Goal: Task Accomplishment & Management: Use online tool/utility

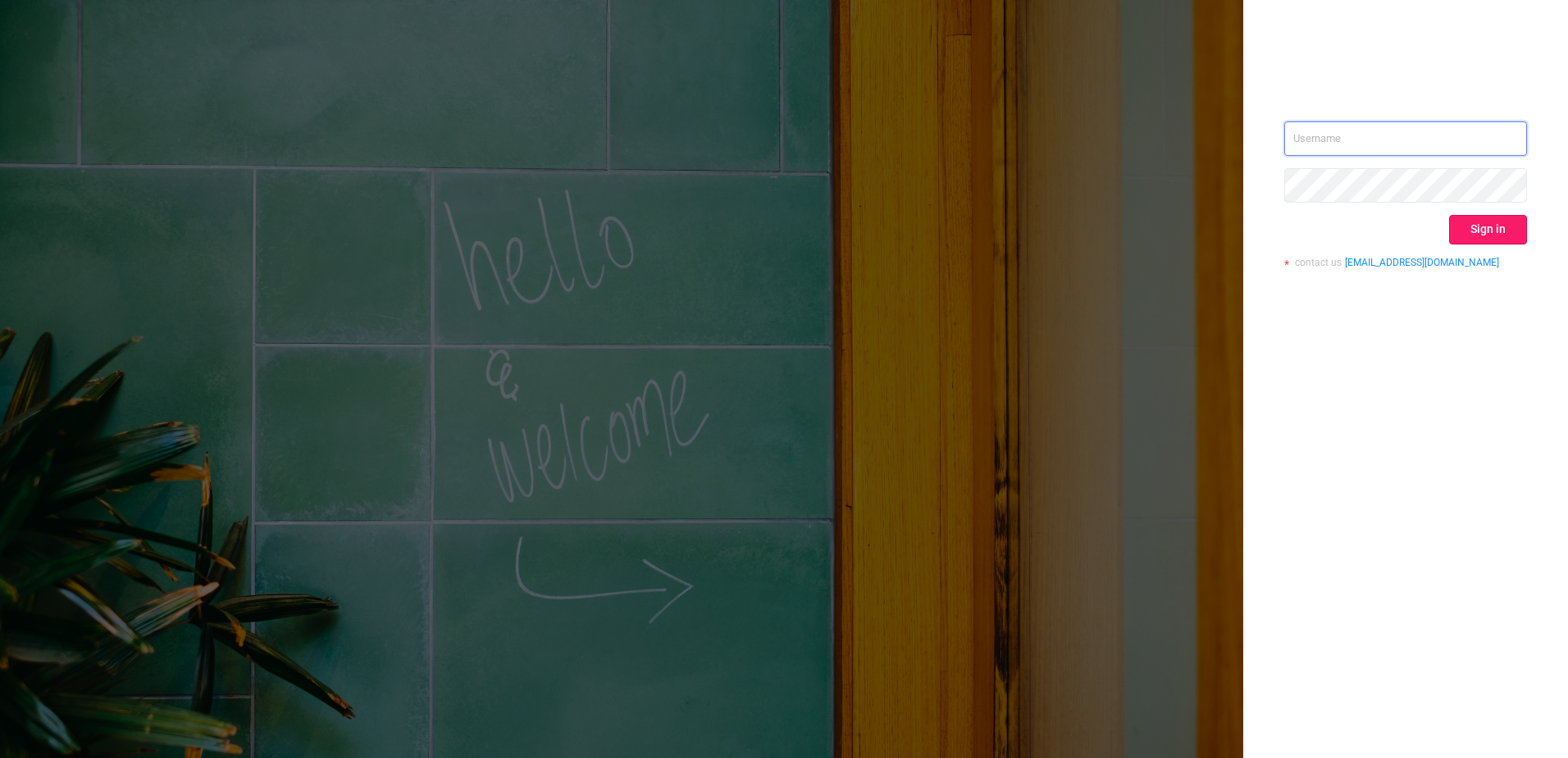
type input "[EMAIL_ADDRESS][DOMAIN_NAME]"
click at [1469, 232] on button "Sign in" at bounding box center [1487, 230] width 78 height 30
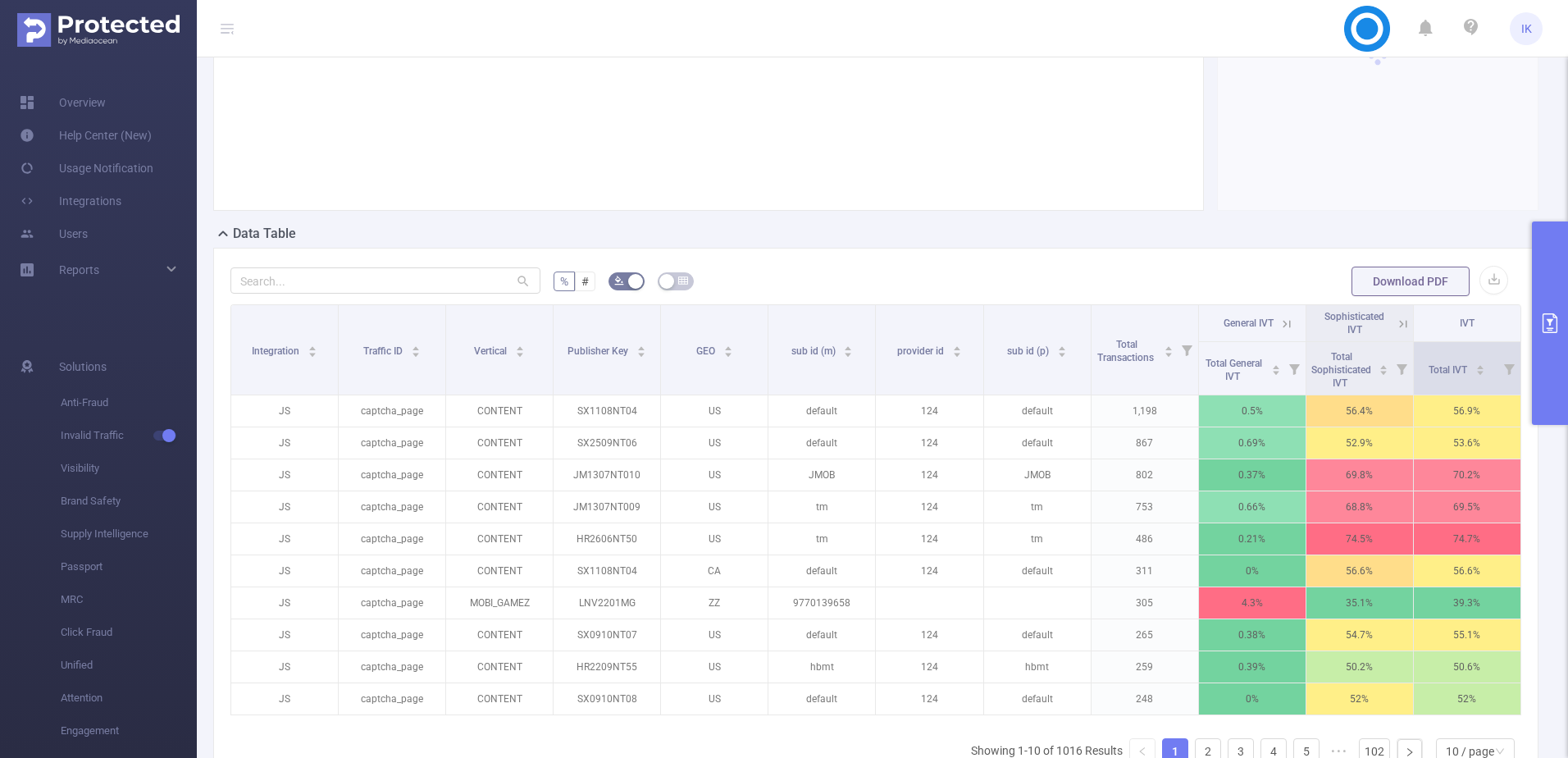
scroll to position [246, 0]
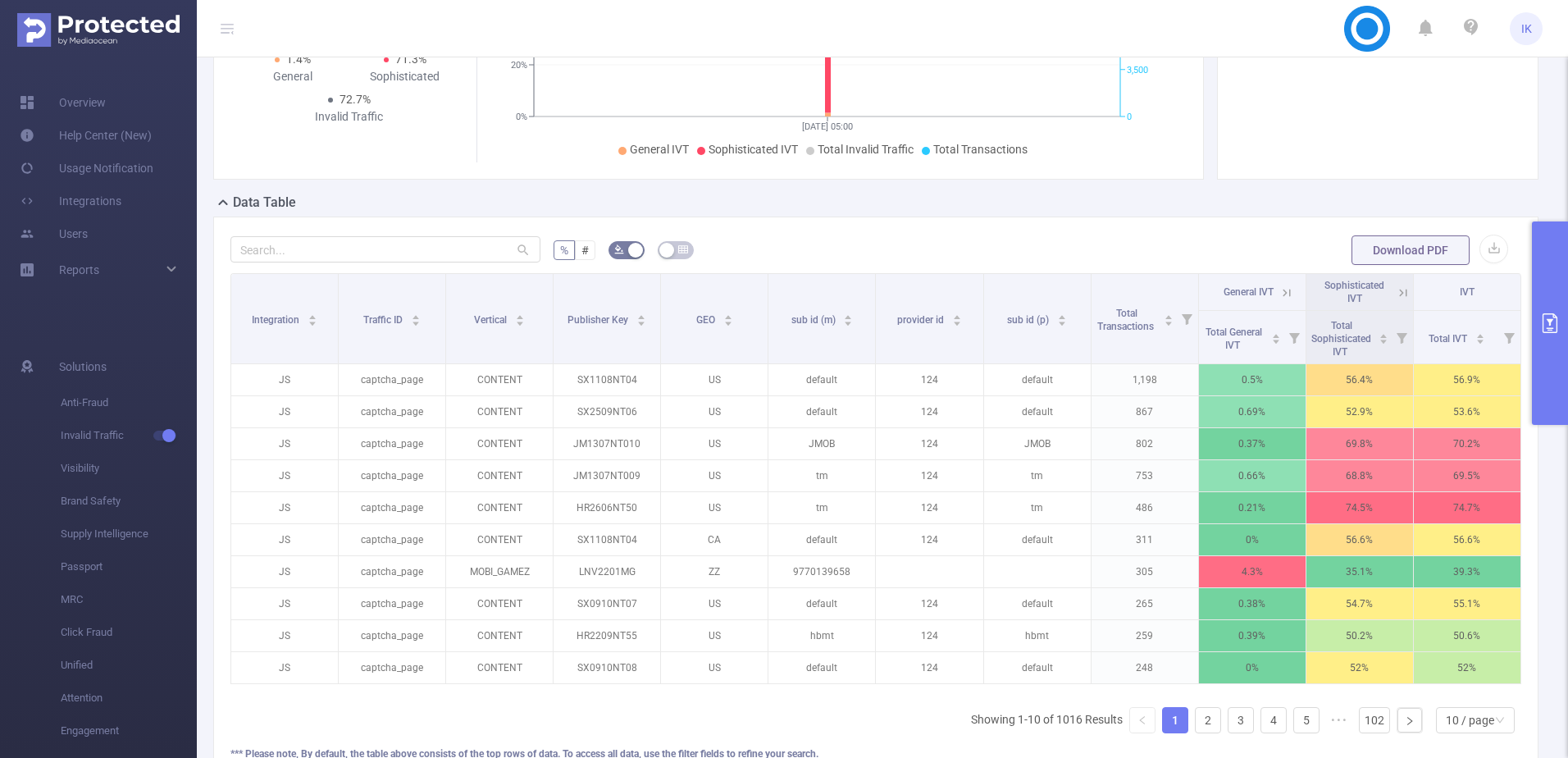
click at [1559, 311] on button "primary" at bounding box center [1549, 322] width 37 height 203
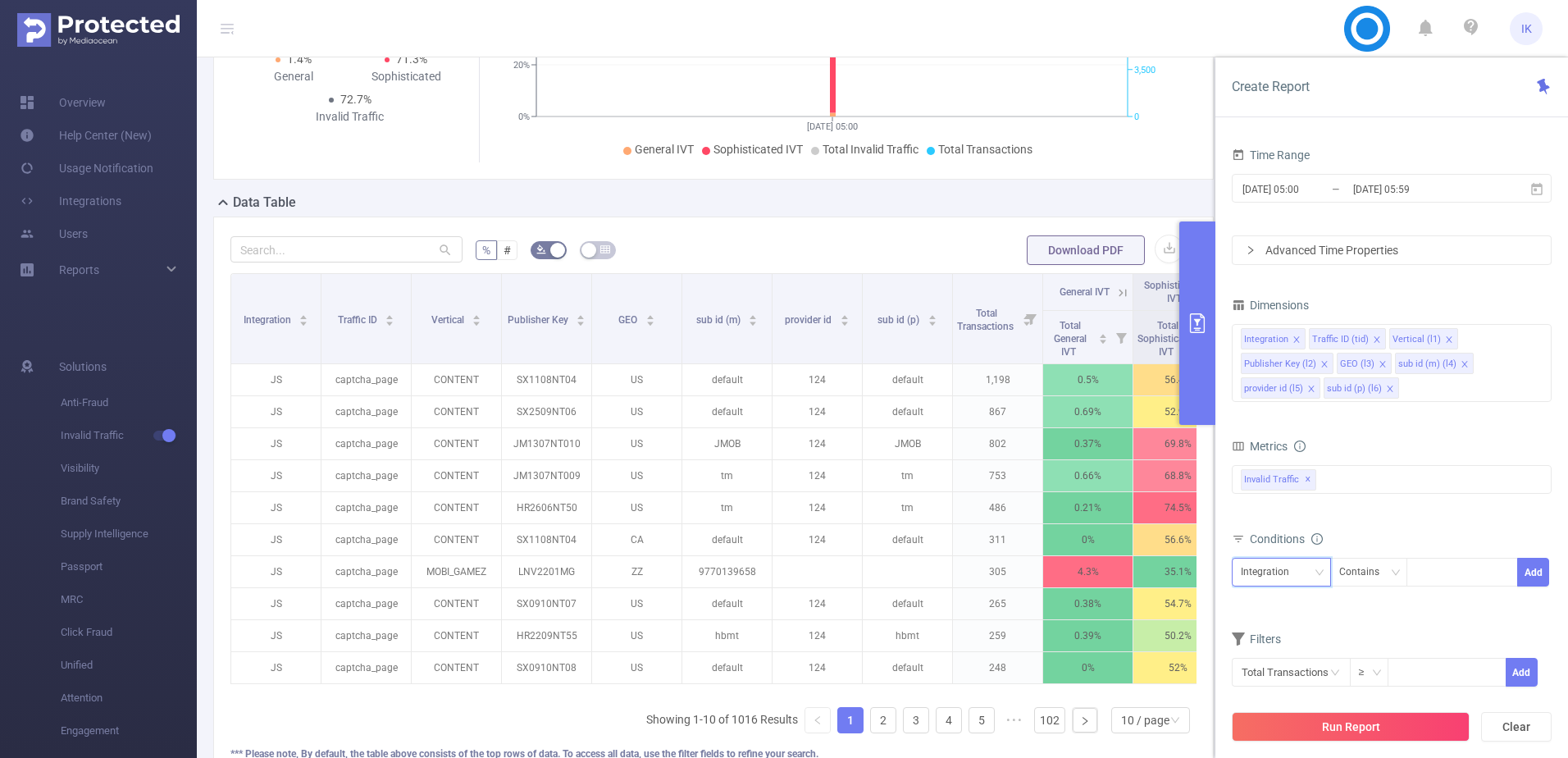
click at [1294, 572] on div "Integration" at bounding box center [1271, 572] width 60 height 27
click at [1287, 407] on li "Vertical (l1)" at bounding box center [1286, 410] width 109 height 26
click at [1383, 573] on div "Contains" at bounding box center [1365, 572] width 52 height 27
click at [1360, 622] on li "Is" at bounding box center [1383, 632] width 109 height 26
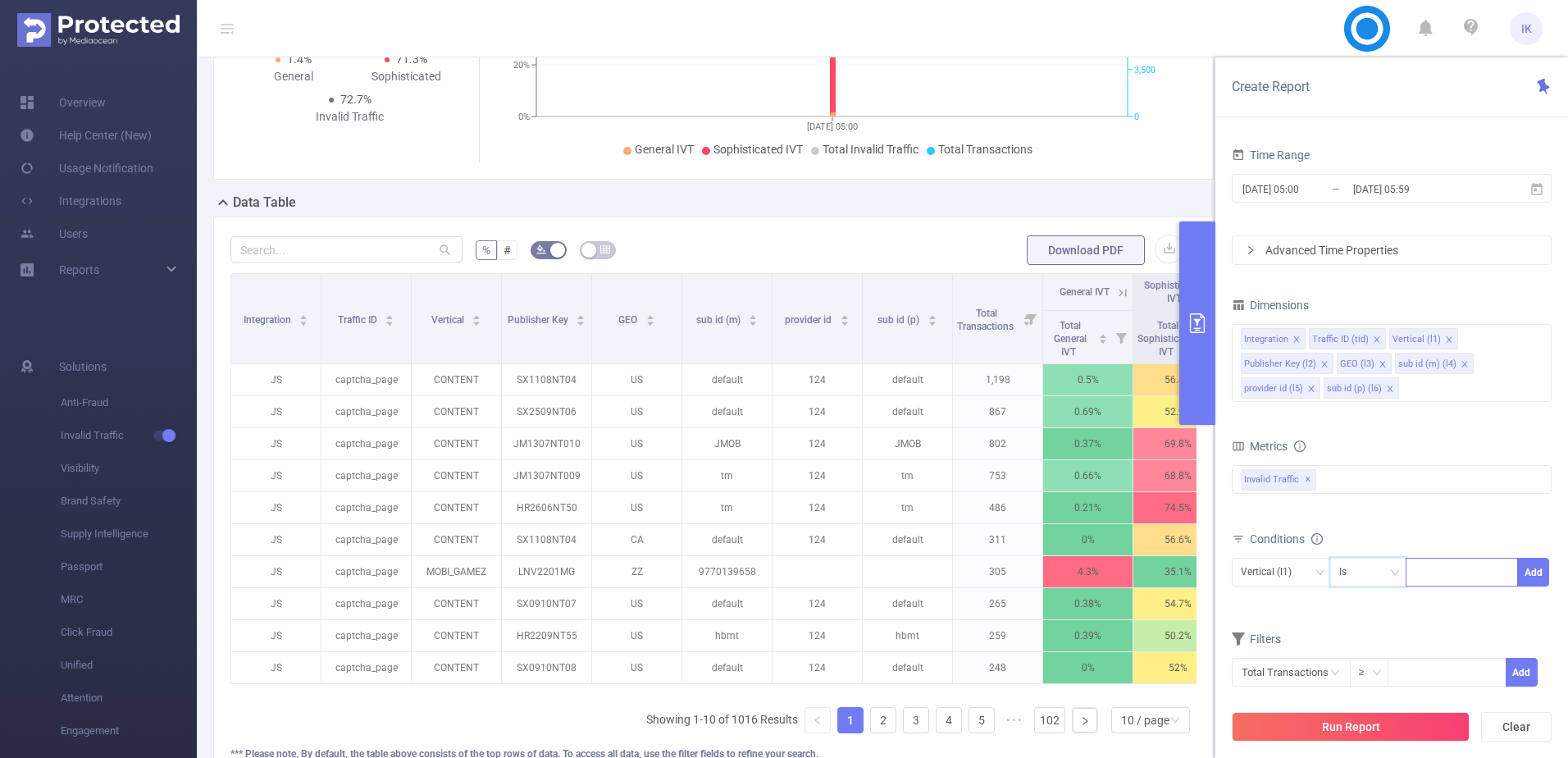
click at [1435, 576] on div at bounding box center [1461, 572] width 95 height 27
type input "search"
click at [1534, 574] on button "Add" at bounding box center [1533, 572] width 32 height 29
click at [1539, 186] on icon at bounding box center [1537, 187] width 11 height 12
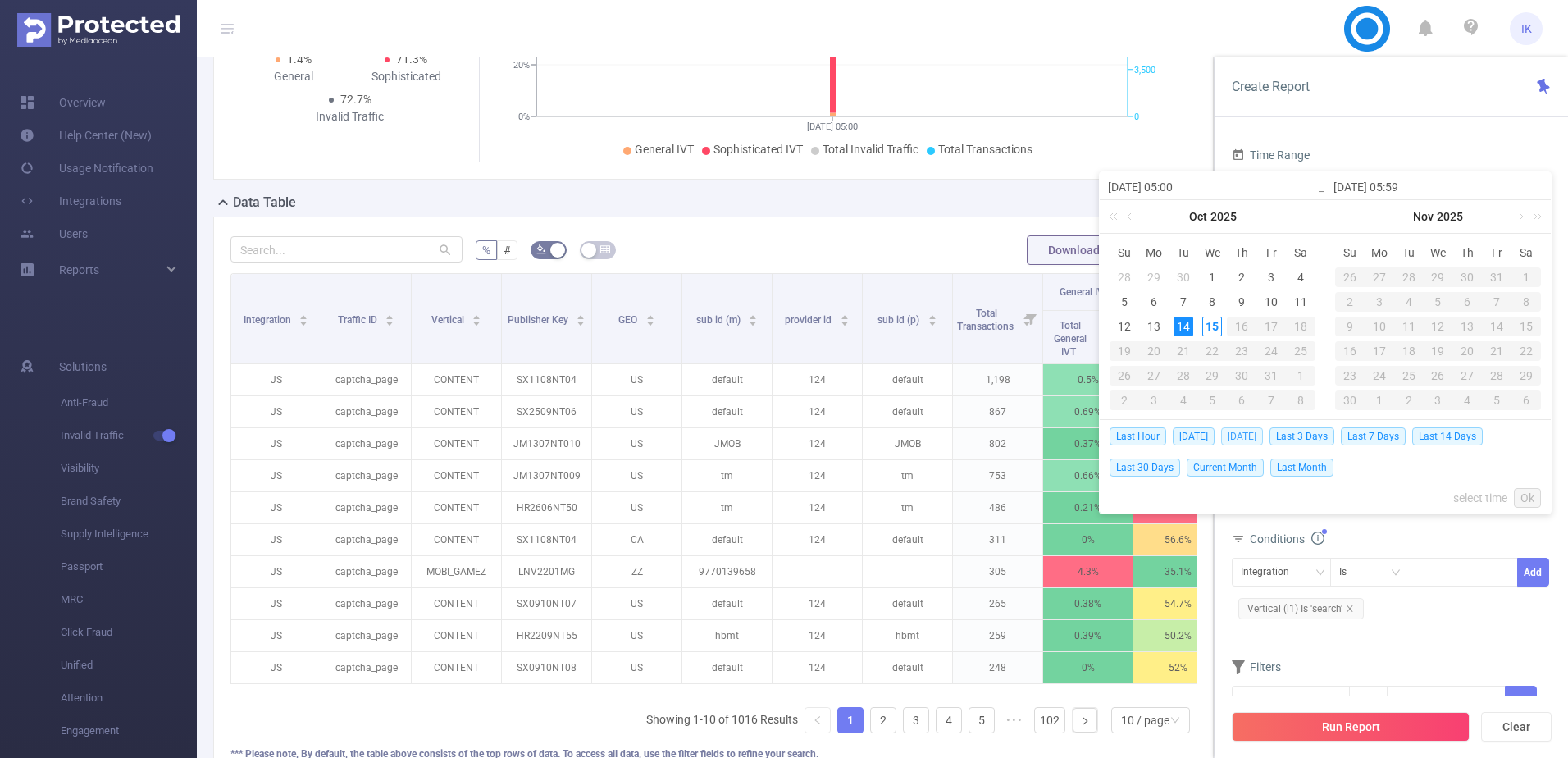
click at [1221, 439] on span "[DATE]" at bounding box center [1242, 436] width 42 height 18
type input "[DATE] 00:00"
type input "[DATE] 23:59"
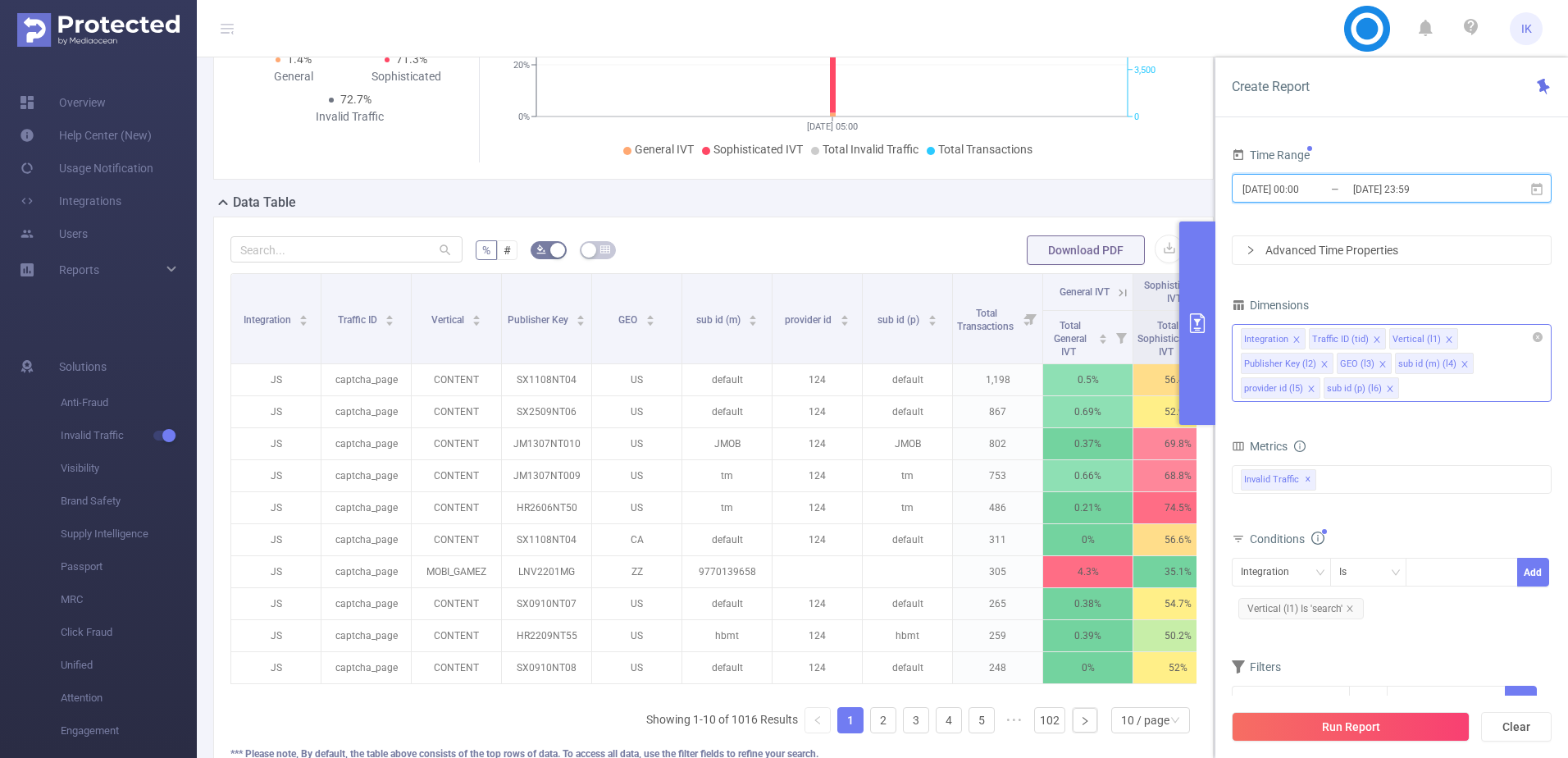
click at [1379, 361] on icon "icon: close" at bounding box center [1383, 364] width 8 height 8
click at [1396, 361] on li "sub id (m) (l4)" at bounding box center [1376, 363] width 79 height 22
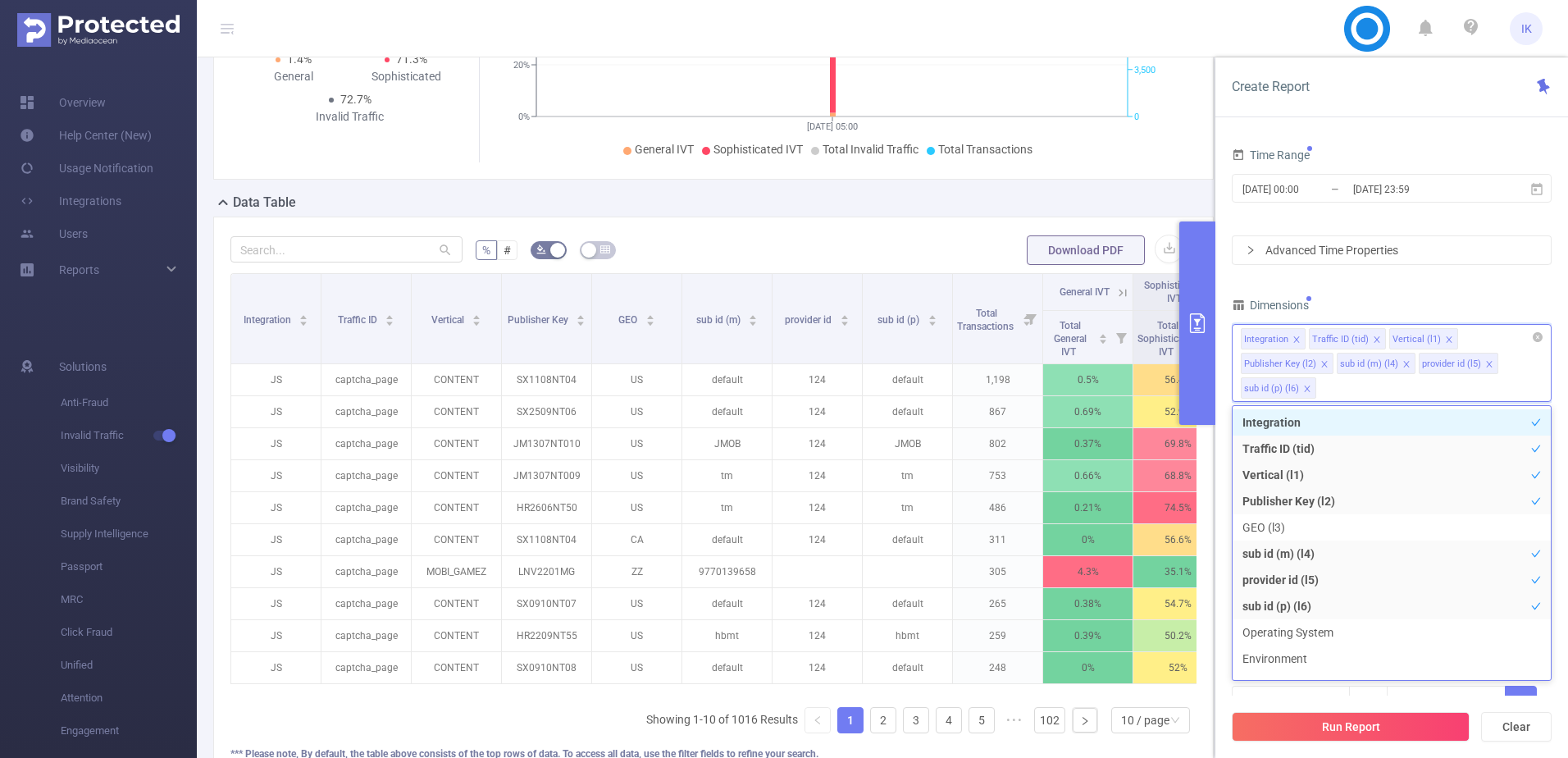
click at [1403, 364] on icon "icon: close" at bounding box center [1406, 364] width 6 height 6
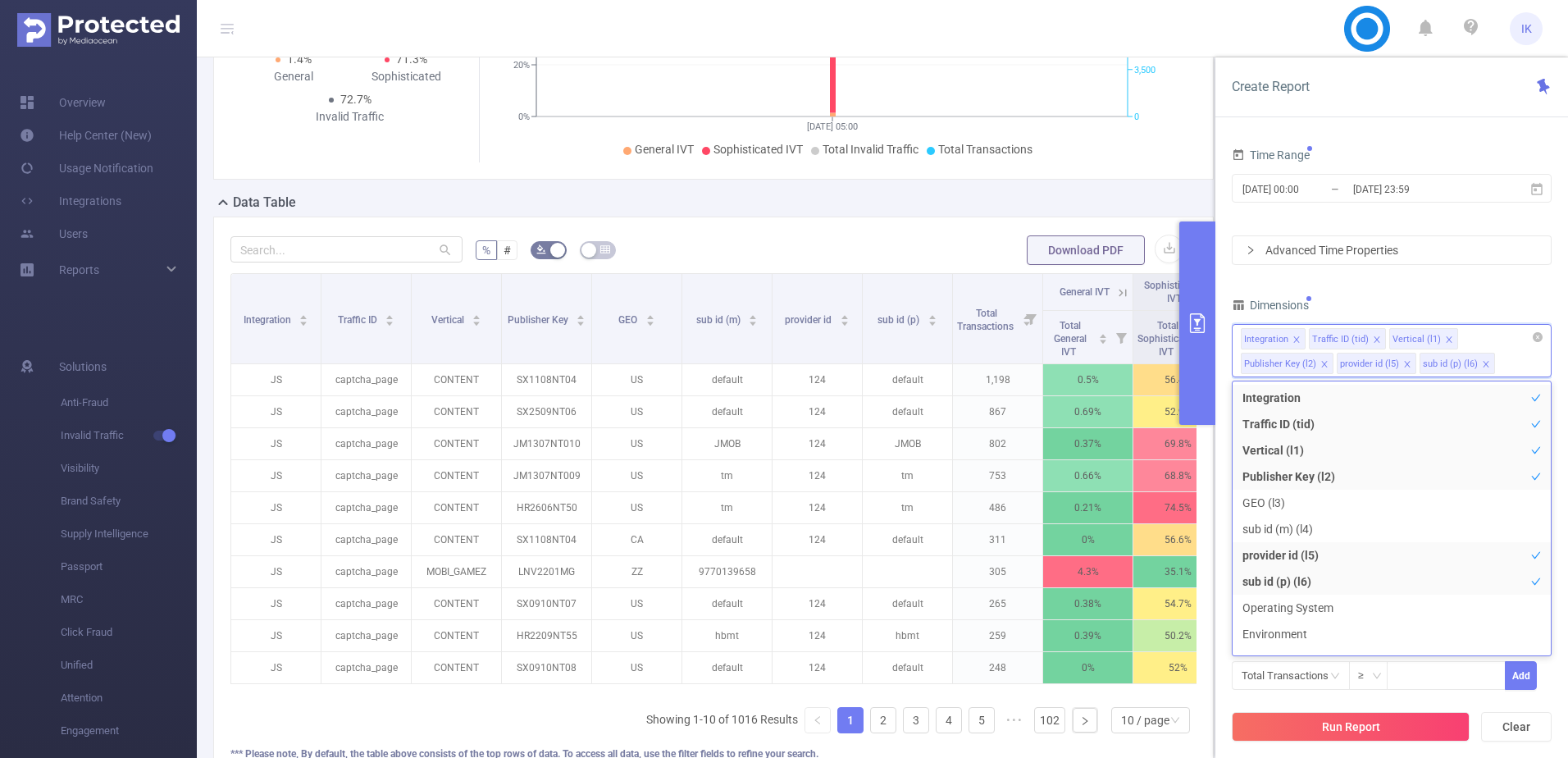
click at [1322, 360] on icon "icon: close" at bounding box center [1324, 364] width 8 height 8
click at [1315, 360] on icon "icon: close" at bounding box center [1311, 364] width 8 height 8
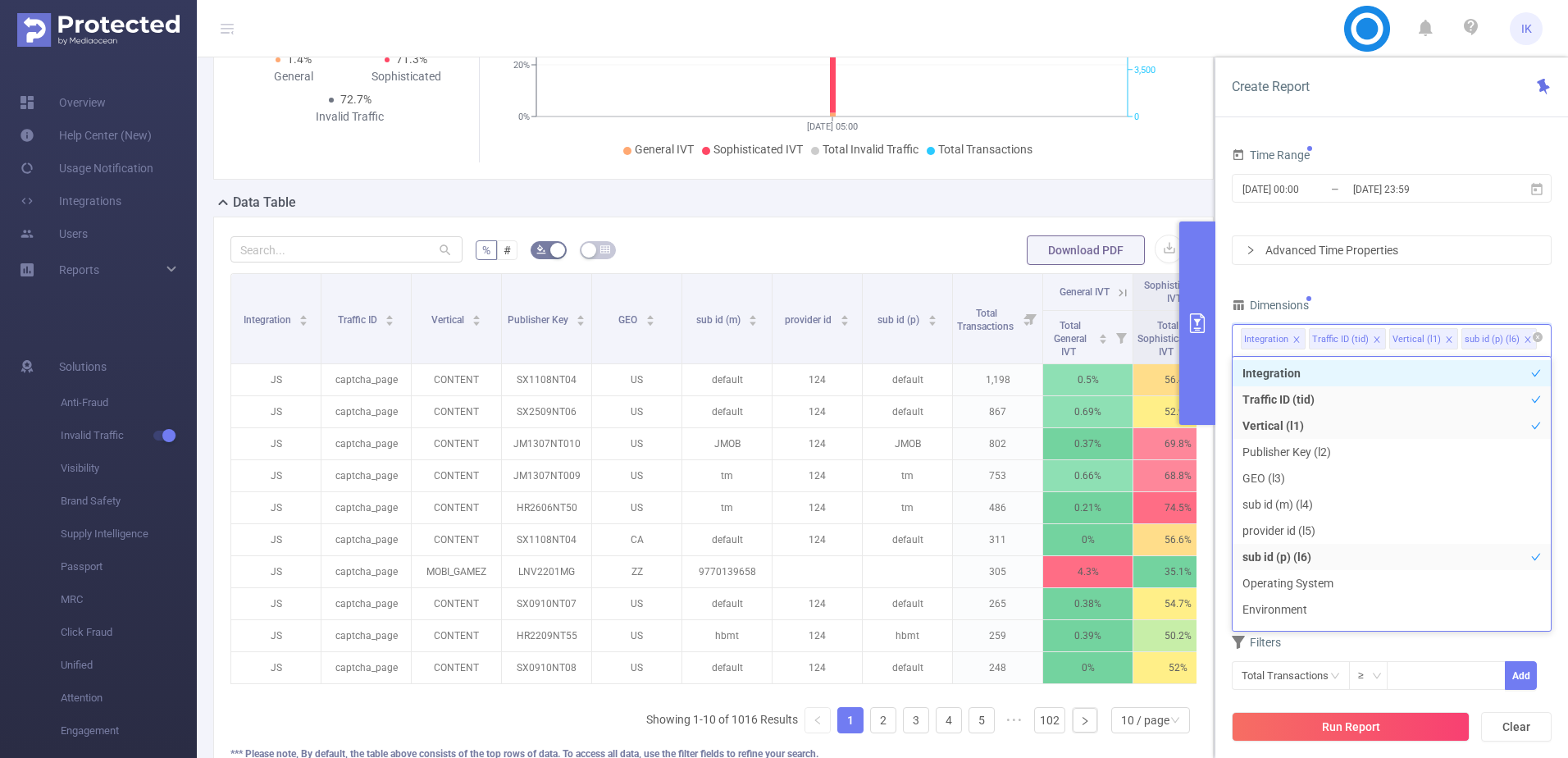
click at [1524, 339] on icon "icon: close" at bounding box center [1528, 339] width 8 height 8
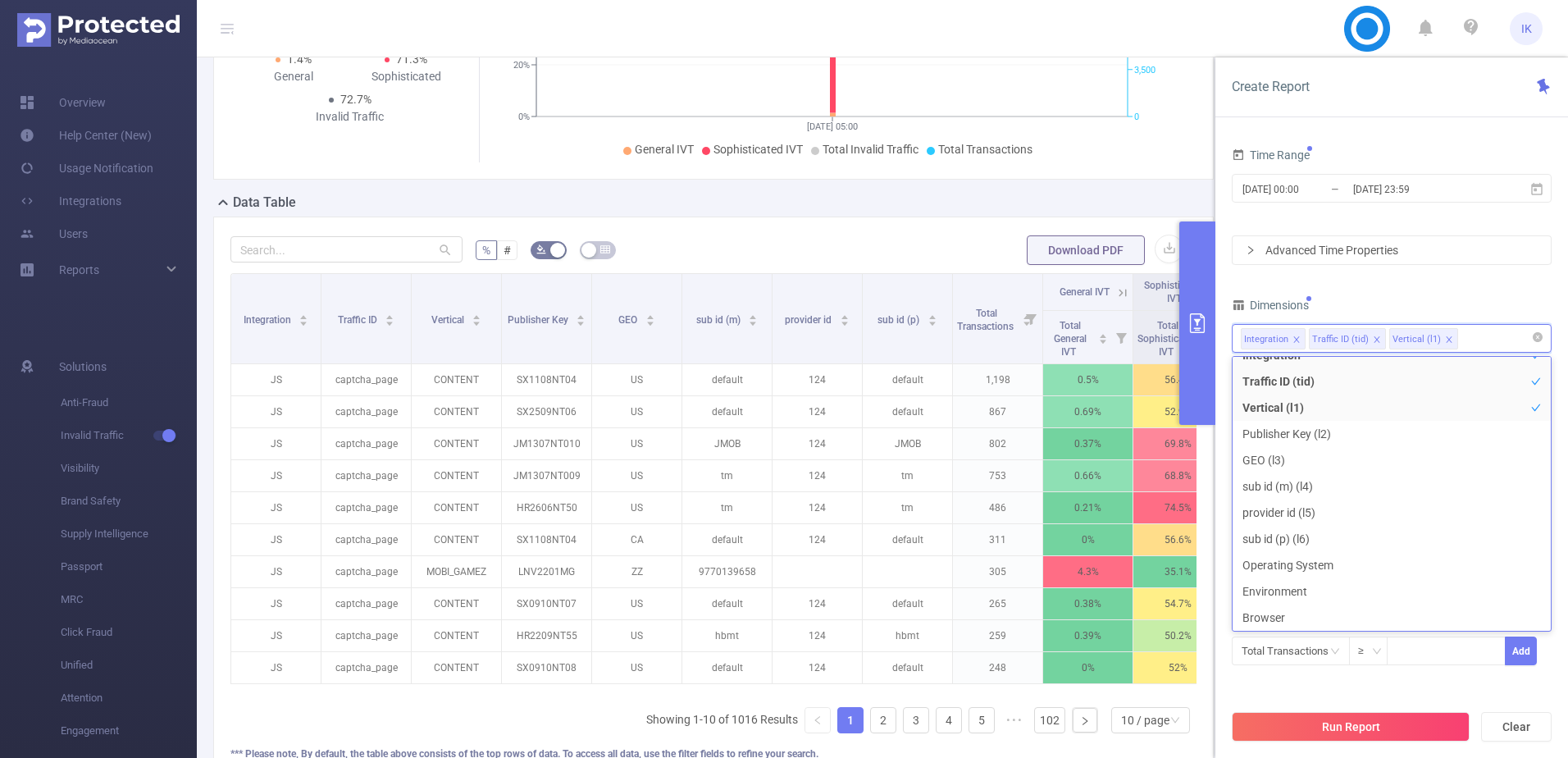
click at [1479, 278] on div "Time Range [DATE] 00:00 _ [DATE] 23:59 Advanced Time Properties Dimensions Inte…" at bounding box center [1391, 415] width 319 height 543
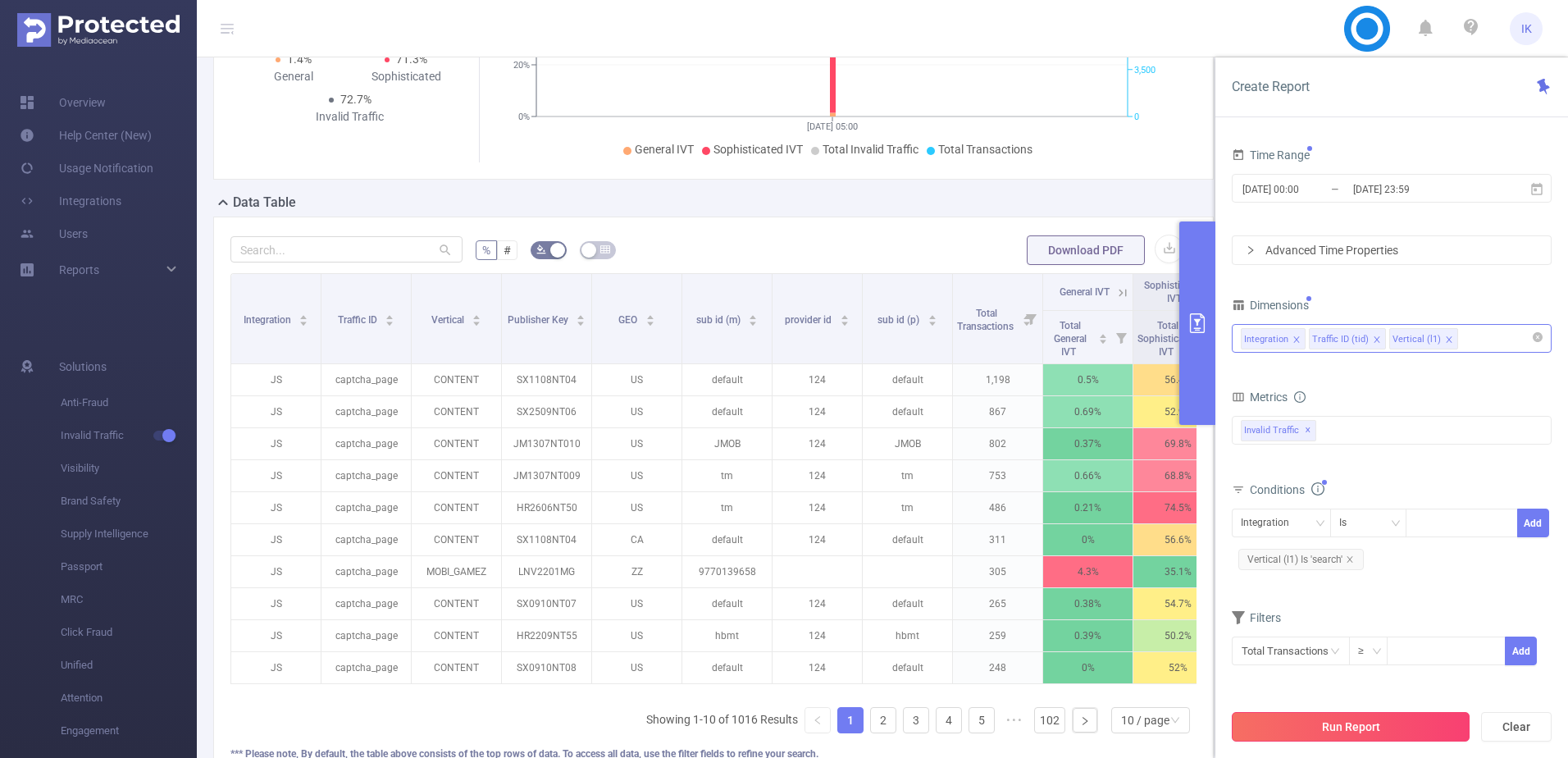
click at [1362, 723] on button "Run Report" at bounding box center [1351, 727] width 238 height 30
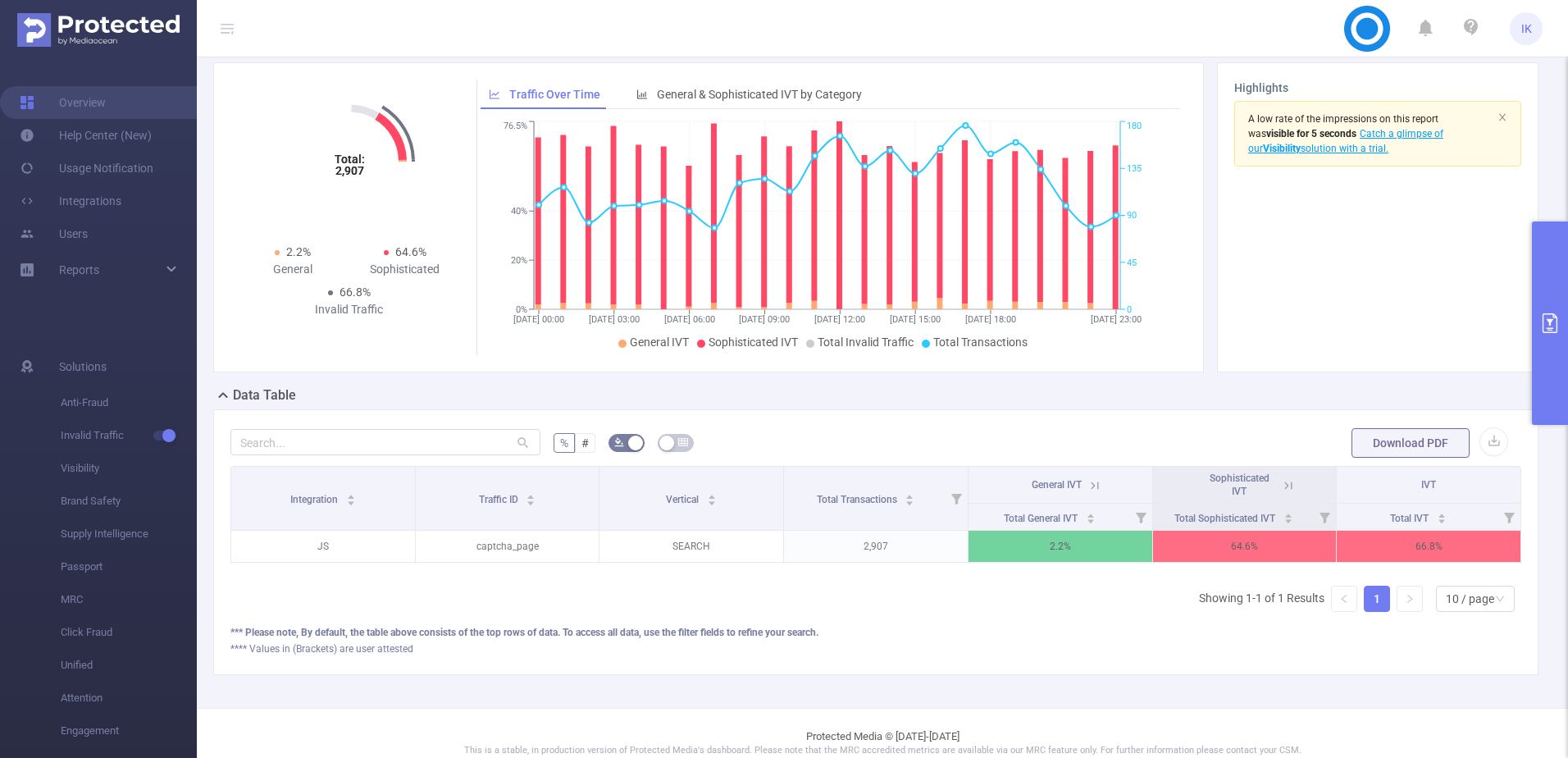
click at [1087, 486] on icon at bounding box center [1095, 485] width 15 height 15
